Goal: Entertainment & Leisure: Consume media (video, audio)

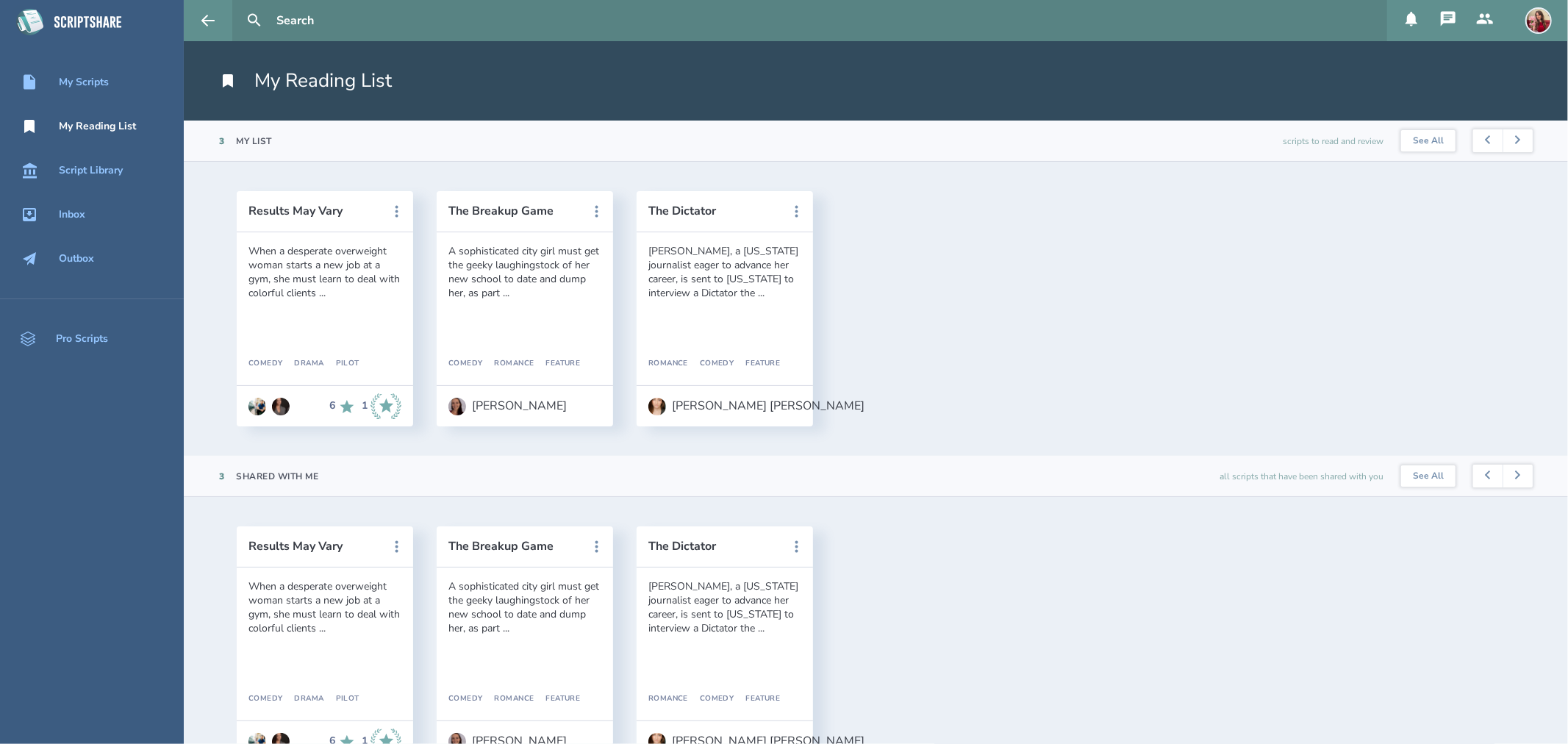
click at [976, 213] on div "Results May Vary When a desperate overweight woman starts a new job at a gym, s…" at bounding box center [875, 312] width 1326 height 241
click at [1015, 333] on div "Results May Vary When a desperate overweight woman starts a new job at a gym, s…" at bounding box center [875, 312] width 1326 height 241
click at [685, 208] on button "The Dictator" at bounding box center [714, 210] width 132 height 13
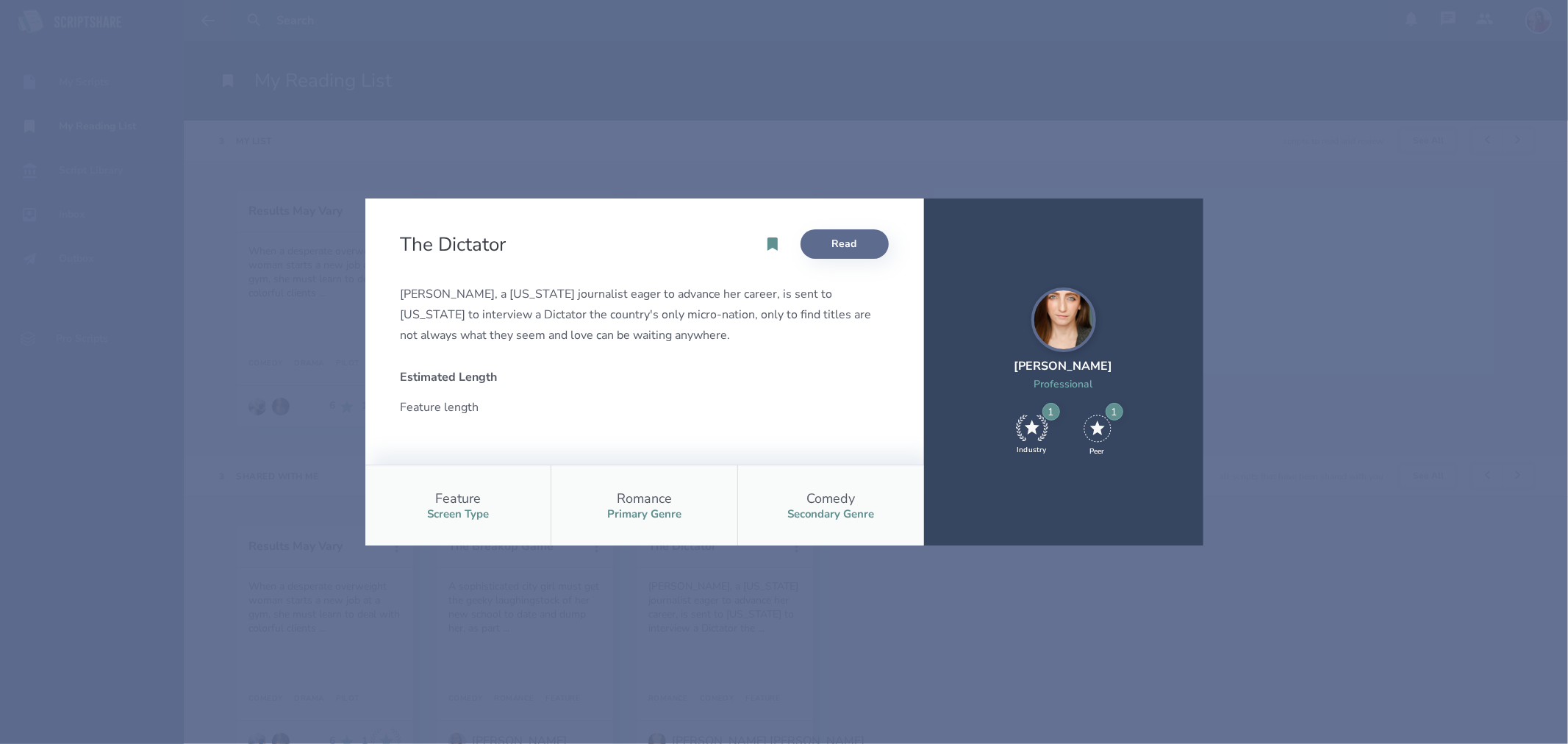
click at [841, 243] on link "Read" at bounding box center [844, 244] width 88 height 29
